Goal: Information Seeking & Learning: Learn about a topic

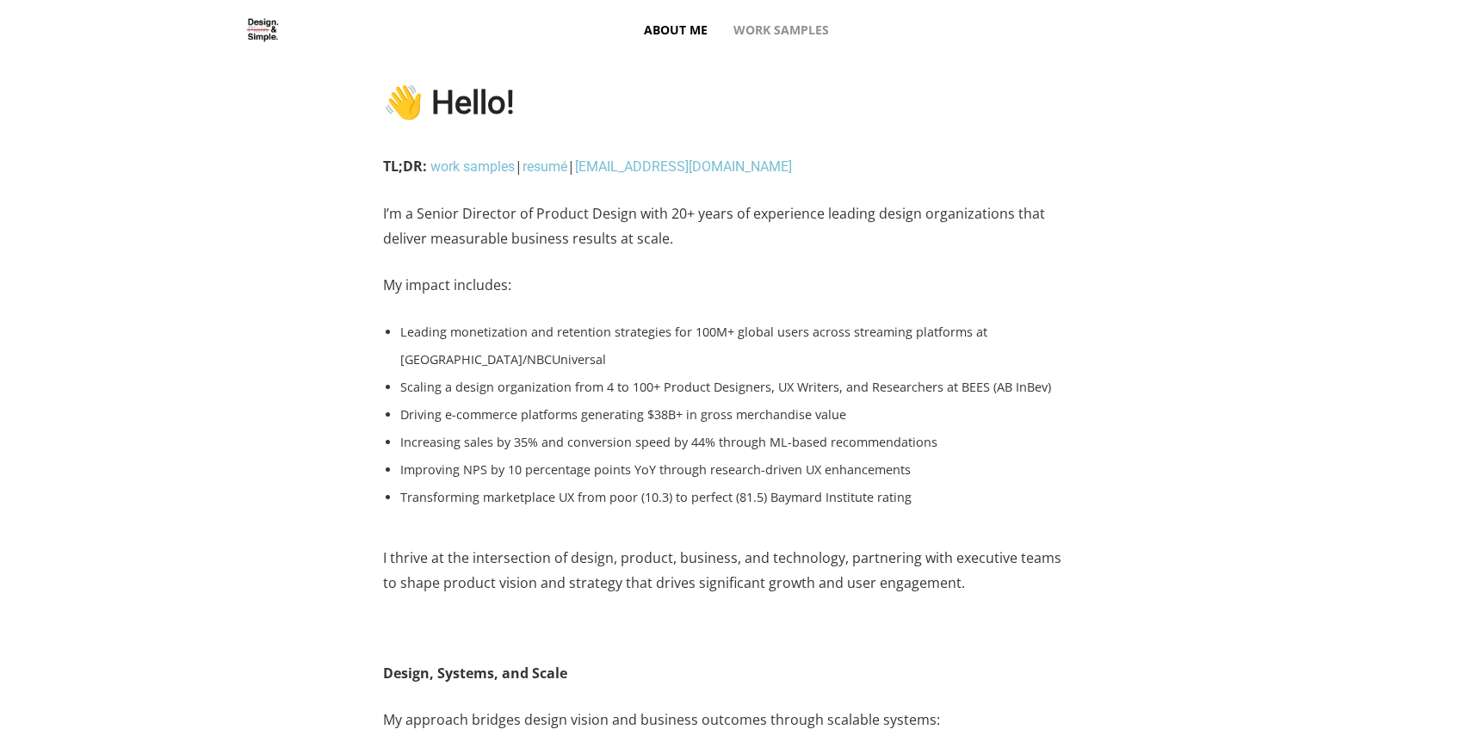
scroll to position [1, 0]
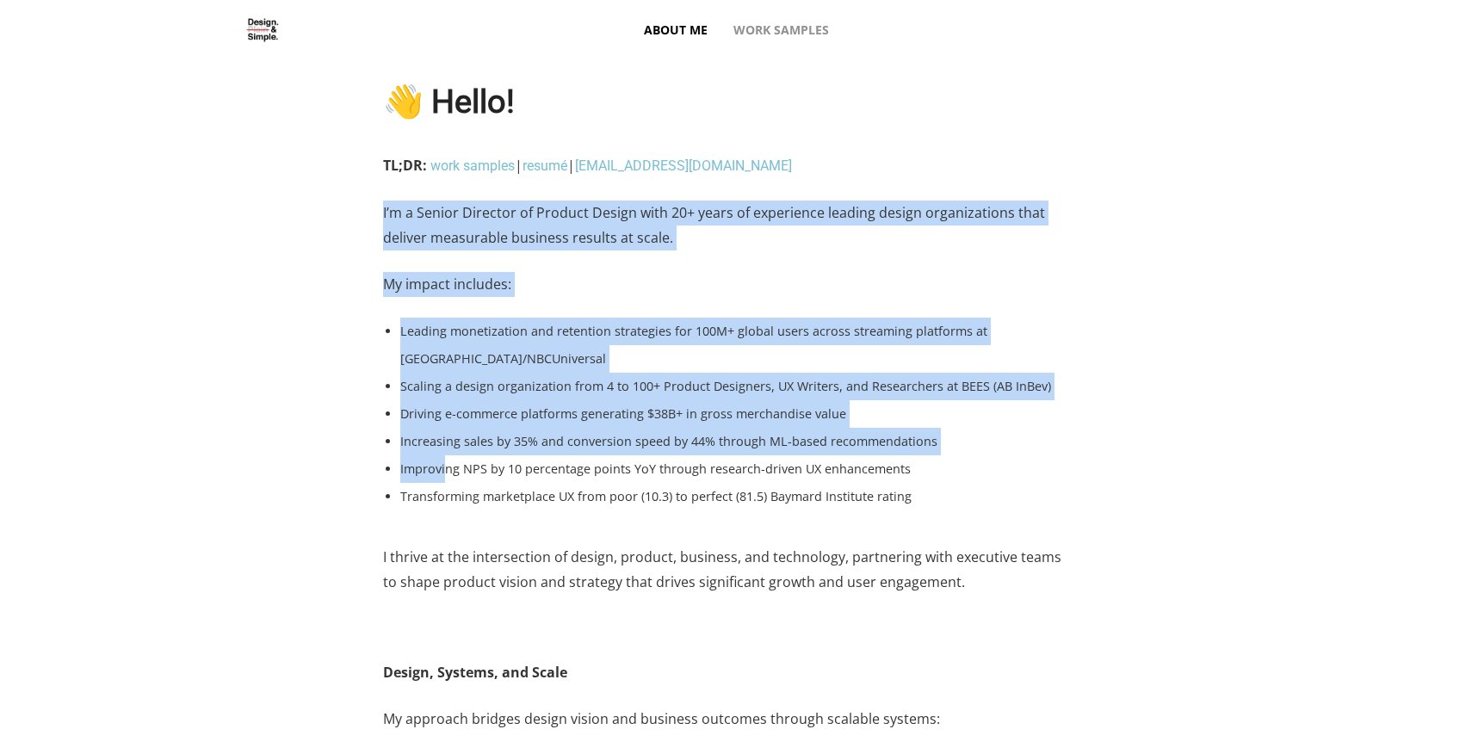
drag, startPoint x: 383, startPoint y: 211, endPoint x: 451, endPoint y: 475, distance: 272.8
click at [451, 472] on div "TL;DR: work samples | resumé | [EMAIL_ADDRESS][DOMAIN_NAME] I’m a Senior Direct…" at bounding box center [729, 384] width 693 height 463
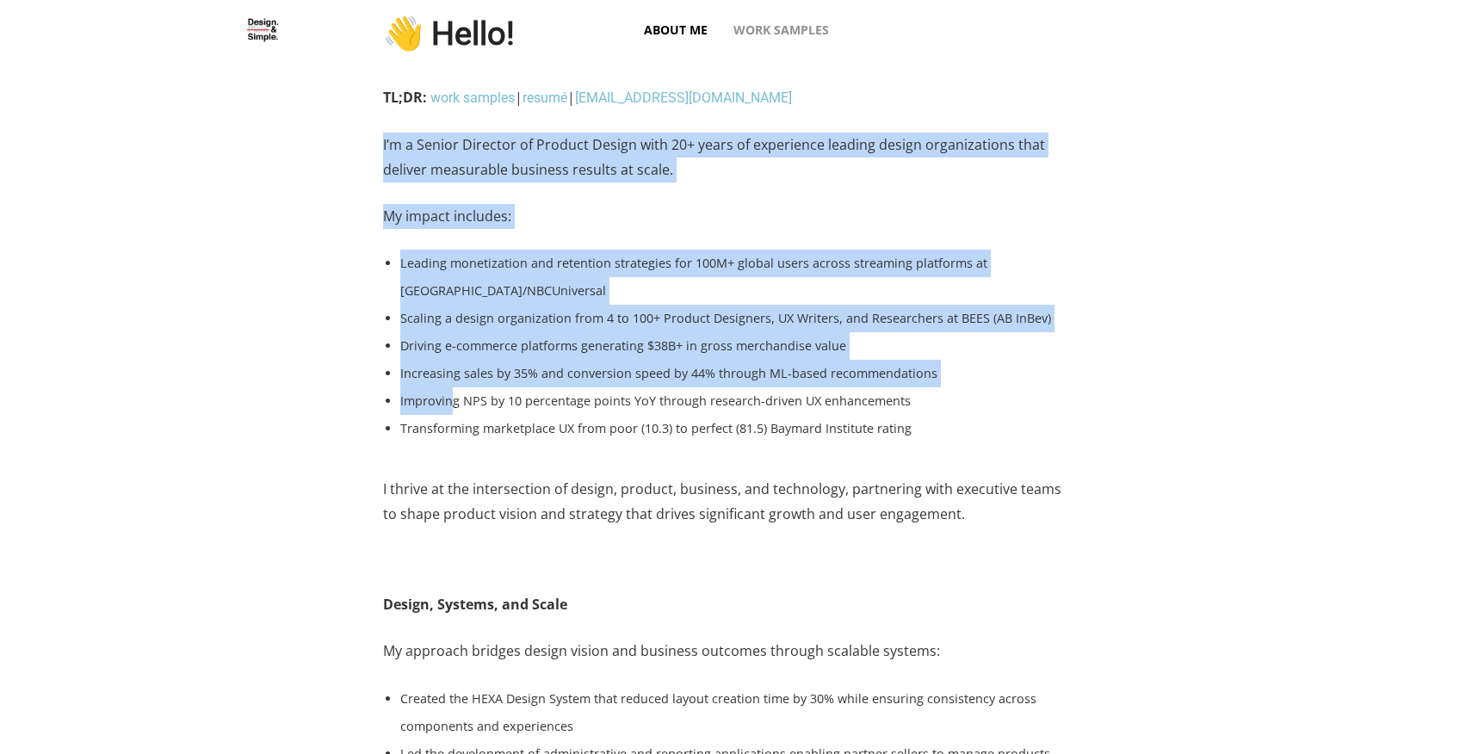
scroll to position [0, 0]
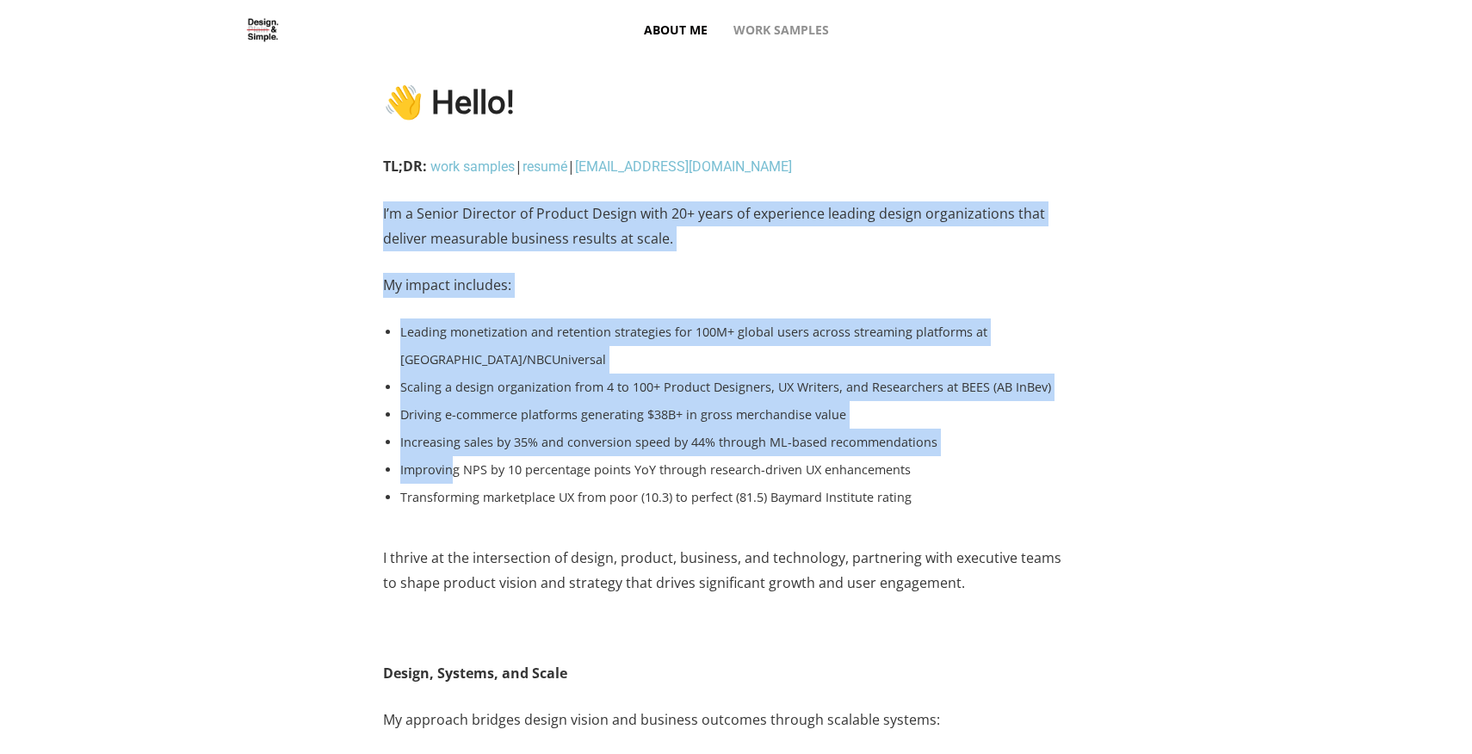
click at [975, 586] on p "I thrive at the intersection of design, product, business, and technology, part…" at bounding box center [729, 581] width 693 height 71
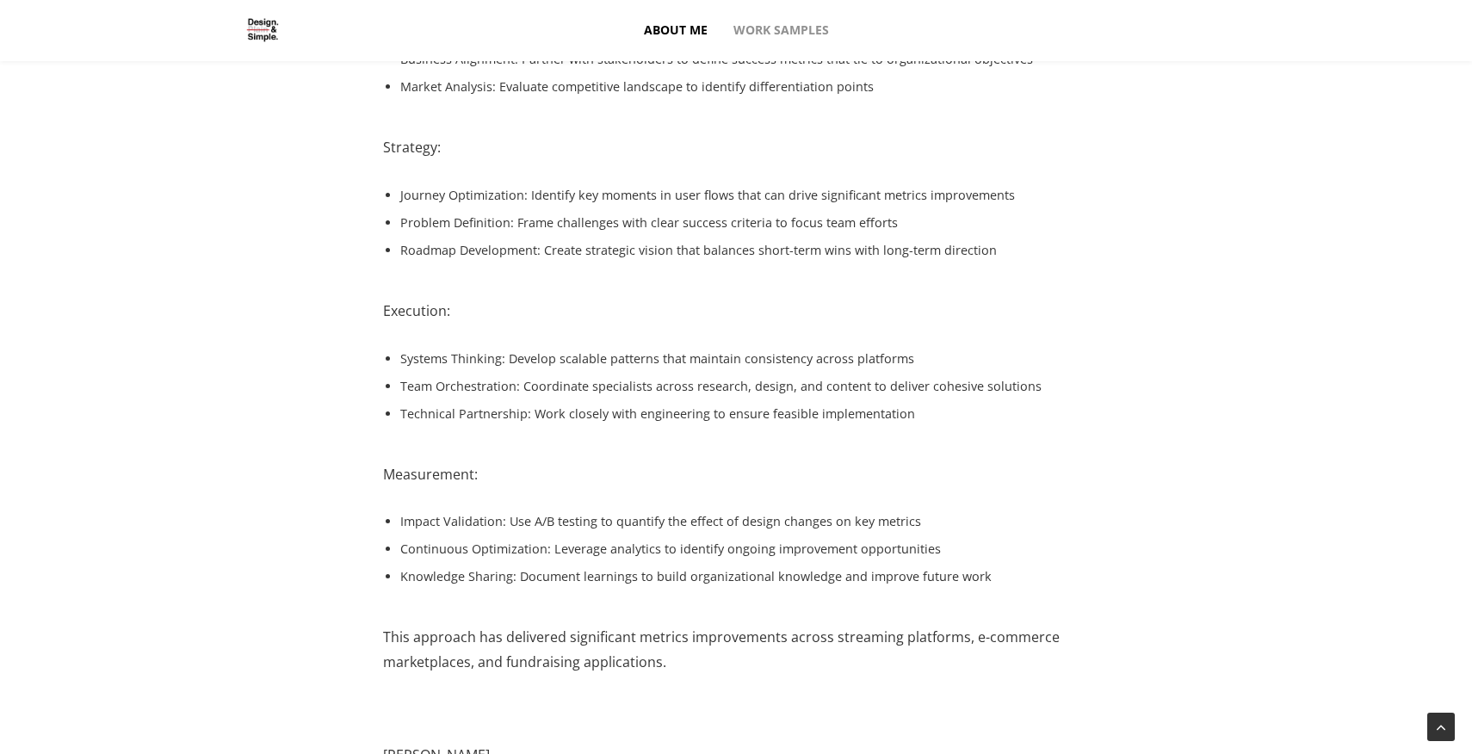
scroll to position [1917, 0]
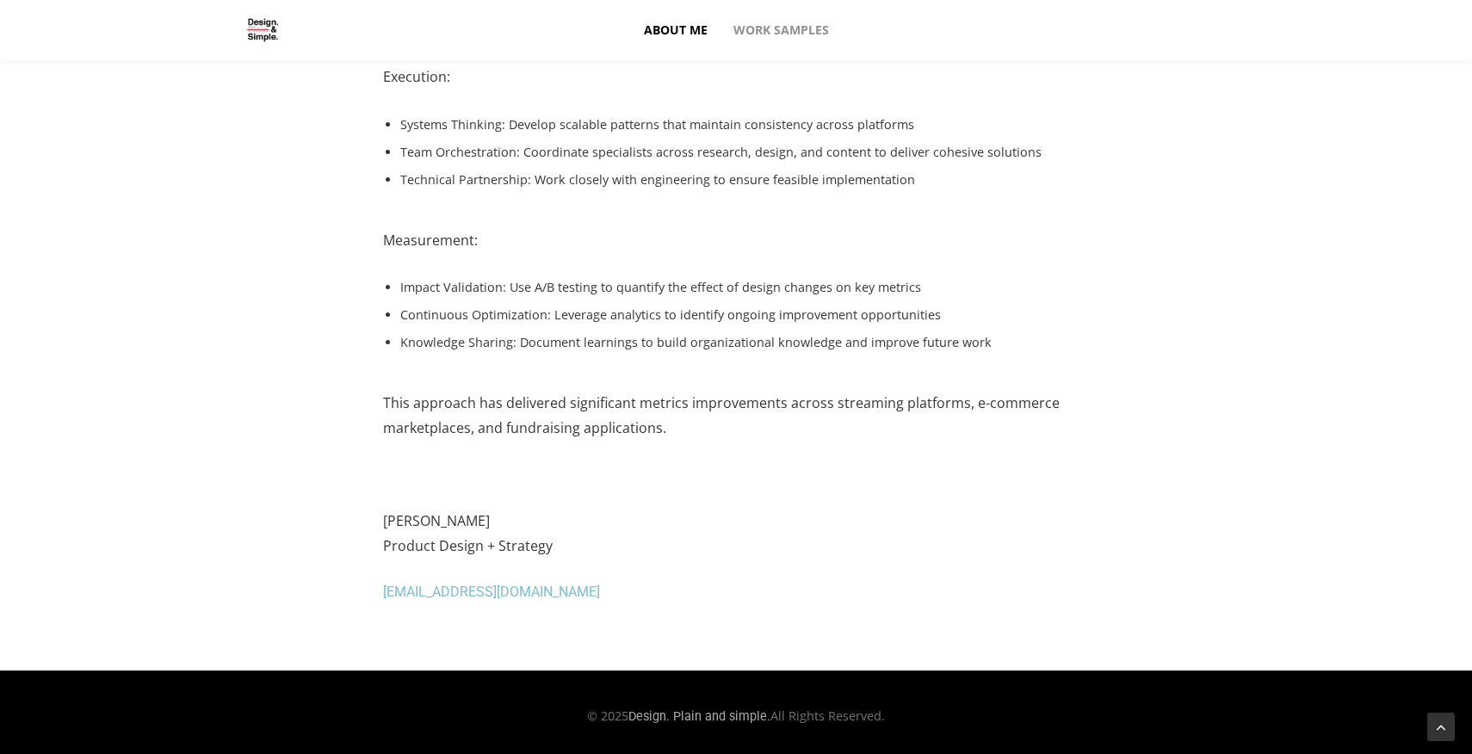
click at [563, 543] on p "[PERSON_NAME] Product Design + Strategy" at bounding box center [729, 544] width 693 height 71
copy div "L’i d Sitame Consecte ad Elitsed Doeius temp 67+ incid ut laboreetdo magnaal en…"
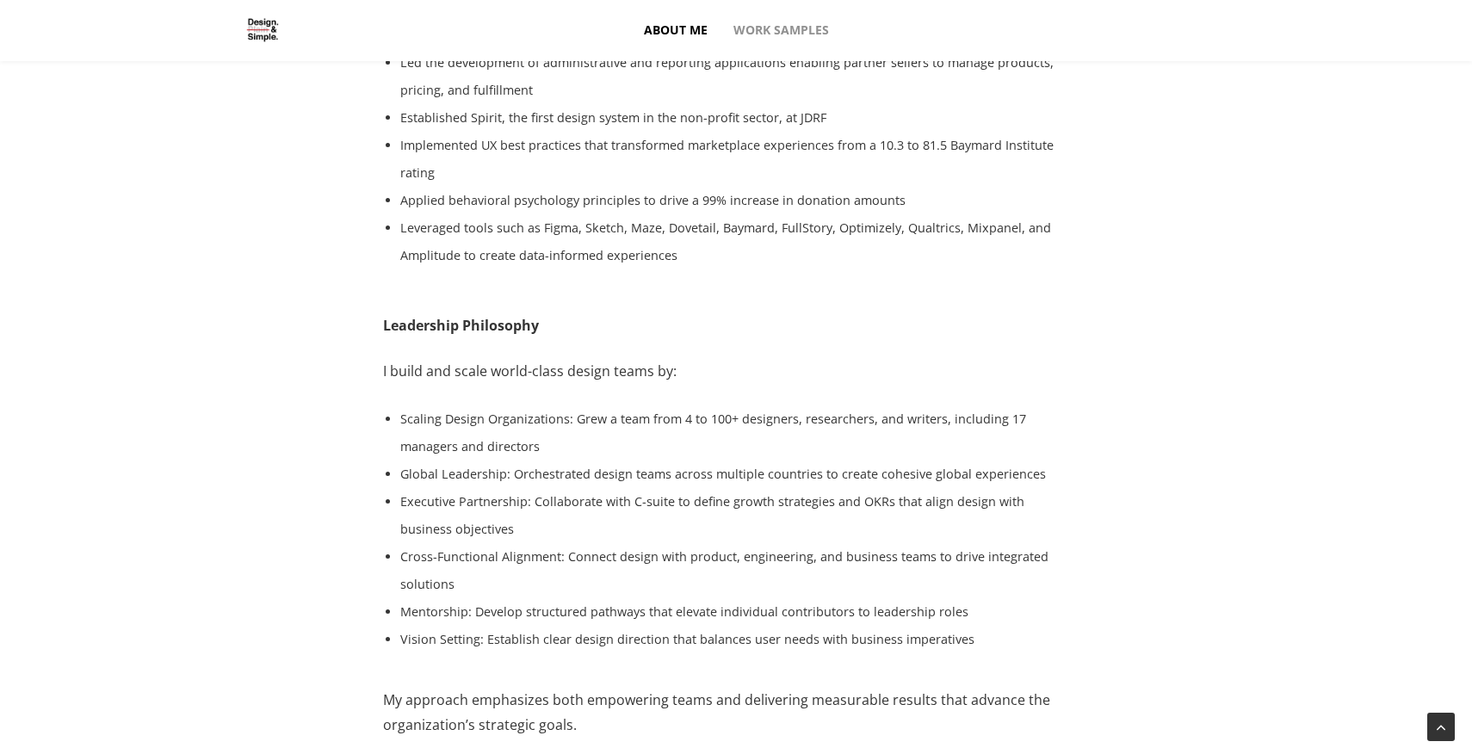
scroll to position [0, 0]
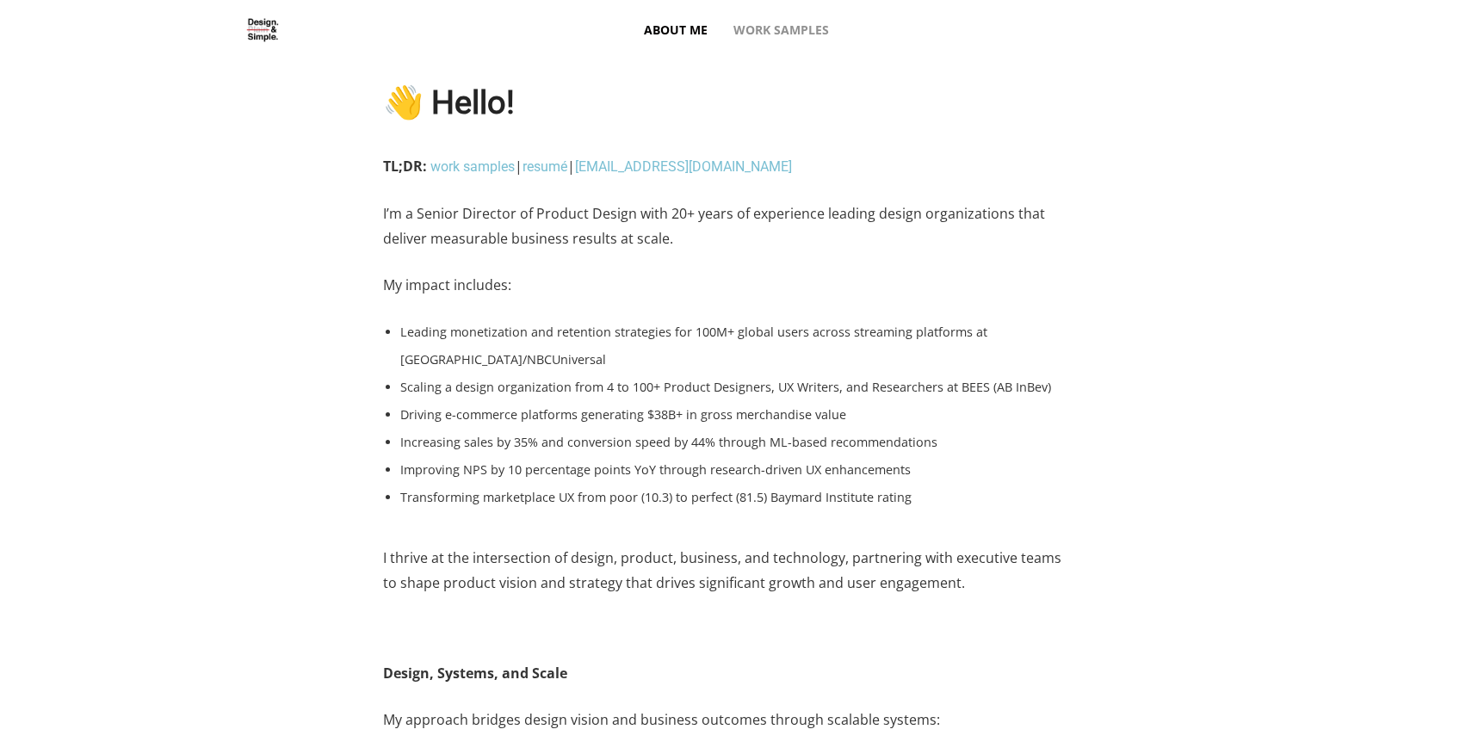
click at [276, 194] on div "TL;DR: work samples | resumé | [EMAIL_ADDRESS][DOMAIN_NAME] I’m a Senior Direct…" at bounding box center [736, 407] width 1472 height 507
click at [478, 172] on link "work samples" at bounding box center [472, 166] width 84 height 16
click at [553, 169] on link "resumé" at bounding box center [544, 166] width 45 height 16
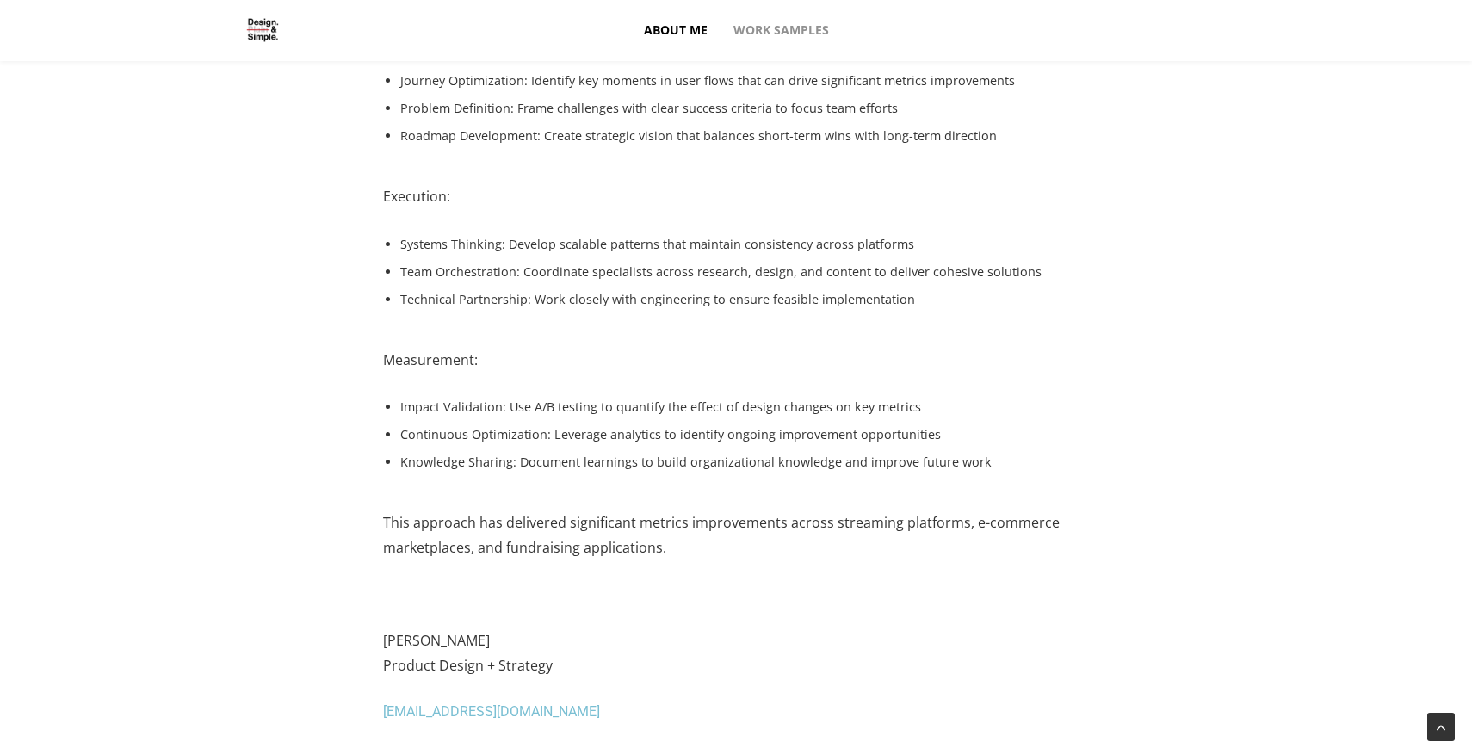
scroll to position [1806, 0]
